Goal: Task Accomplishment & Management: Manage account settings

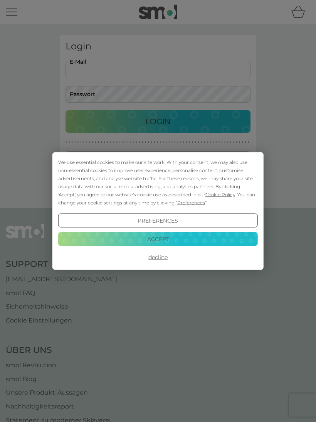
click at [98, 242] on button "Accept" at bounding box center [158, 239] width 200 height 14
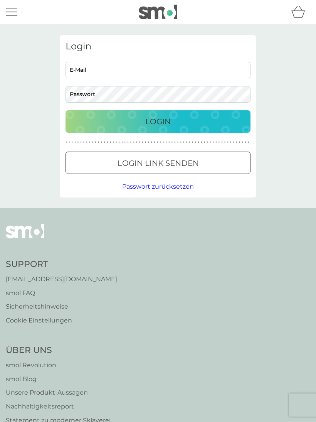
click at [194, 73] on input "E-Mail" at bounding box center [158, 70] width 185 height 17
type input "[EMAIL_ADDRESS][DOMAIN_NAME]"
click at [217, 119] on div "Login" at bounding box center [158, 121] width 170 height 12
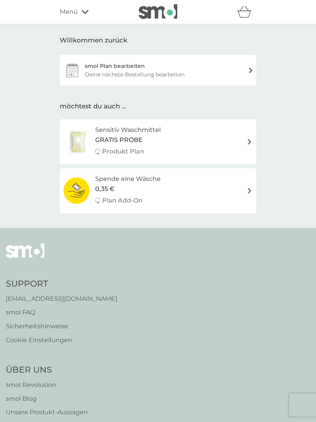
click at [230, 72] on div "smol Plan bearbeiten Deine nächste Bestellung bearbeiten" at bounding box center [158, 70] width 197 height 31
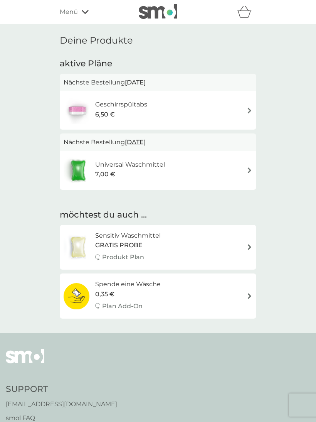
click at [146, 89] on span "10 Okt. 2025" at bounding box center [135, 82] width 21 height 15
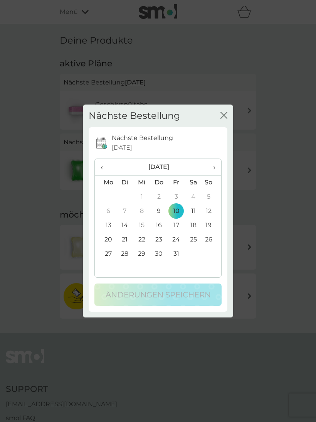
click at [110, 241] on td "20" at bounding box center [105, 240] width 21 height 14
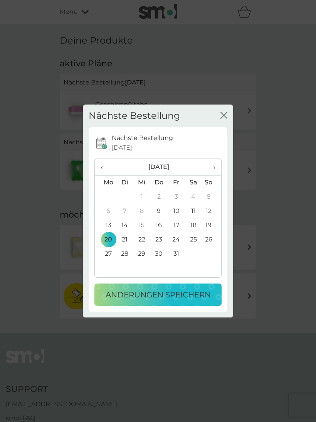
click at [196, 294] on p "Änderungen speichern" at bounding box center [158, 295] width 105 height 12
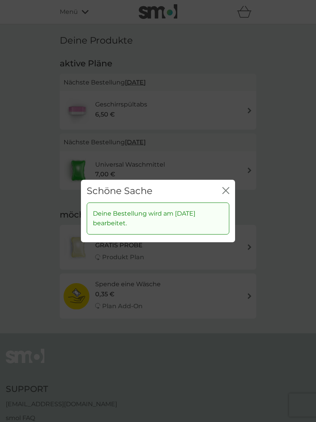
click at [228, 191] on icon "Schließen" at bounding box center [226, 190] width 7 height 7
